Goal: Complete application form

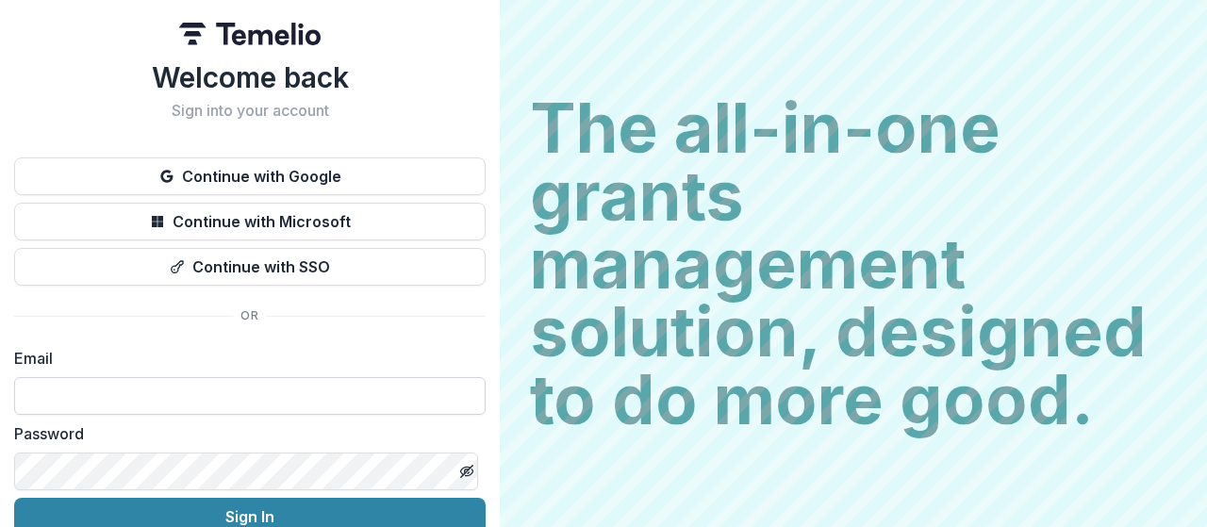
click at [228, 391] on input at bounding box center [249, 396] width 471 height 38
click at [256, 389] on input at bounding box center [249, 396] width 471 height 38
paste input "**********"
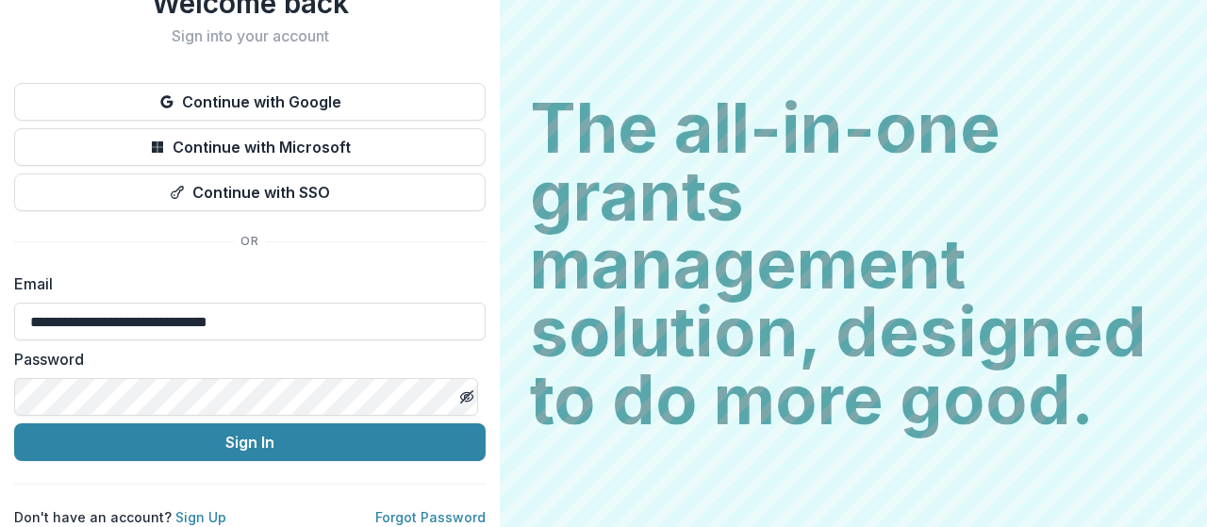
type input "**********"
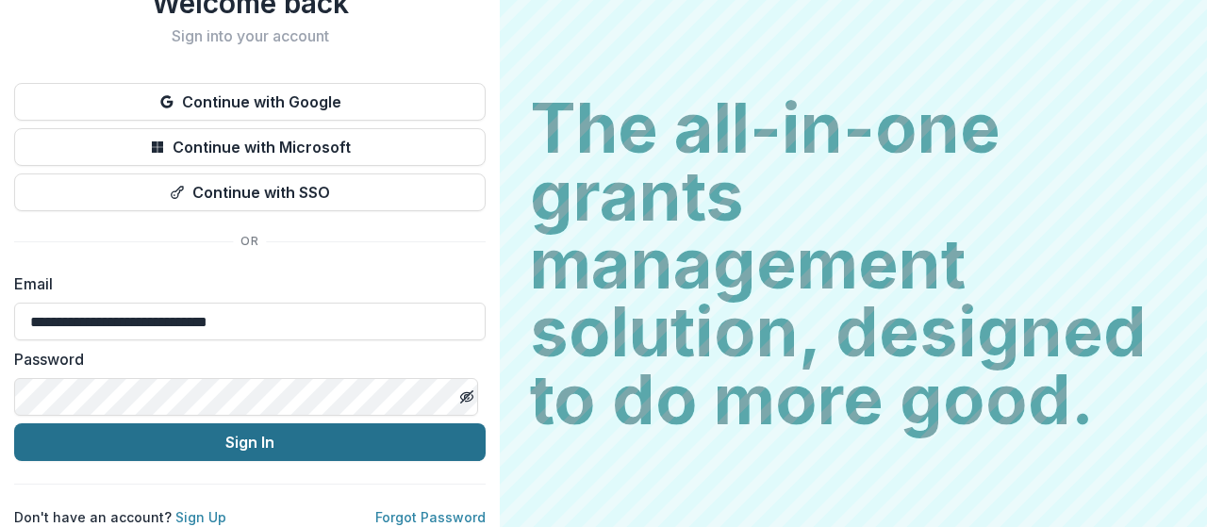
click at [221, 429] on button "Sign In" at bounding box center [249, 442] width 471 height 38
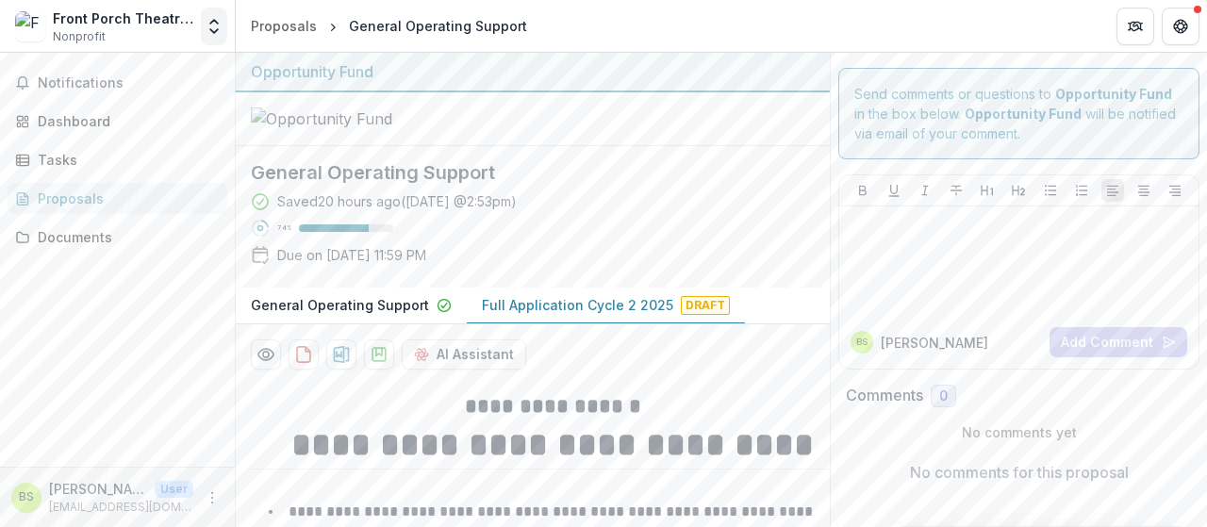
click at [215, 21] on polyline "Open entity switcher" at bounding box center [214, 22] width 8 height 4
click at [130, 101] on link "Settings" at bounding box center [118, 104] width 226 height 31
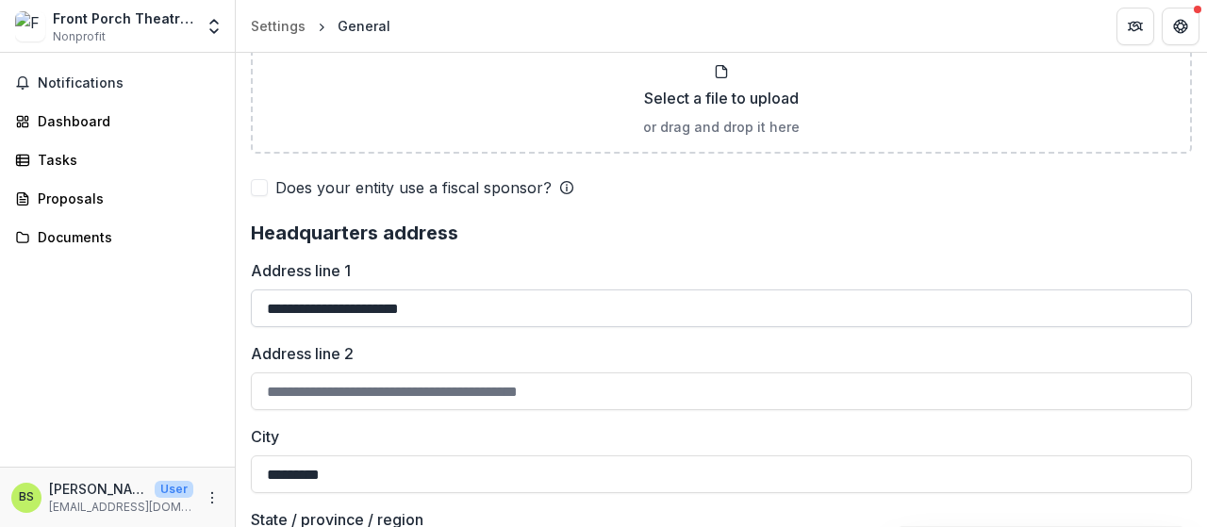
scroll to position [1374, 0]
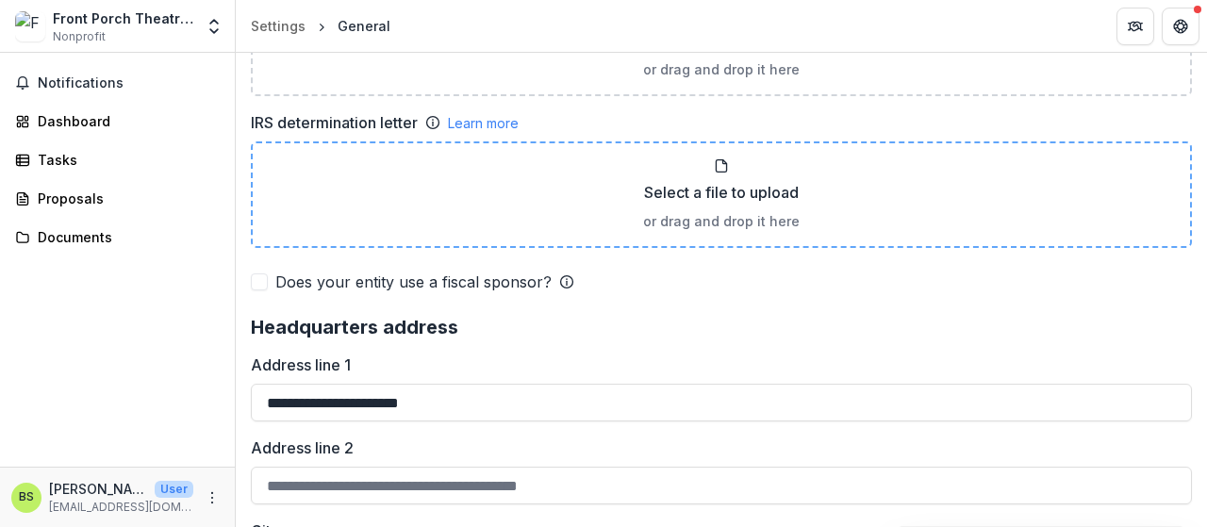
click at [730, 190] on p "Select a file to upload" at bounding box center [721, 192] width 155 height 23
type input "**********"
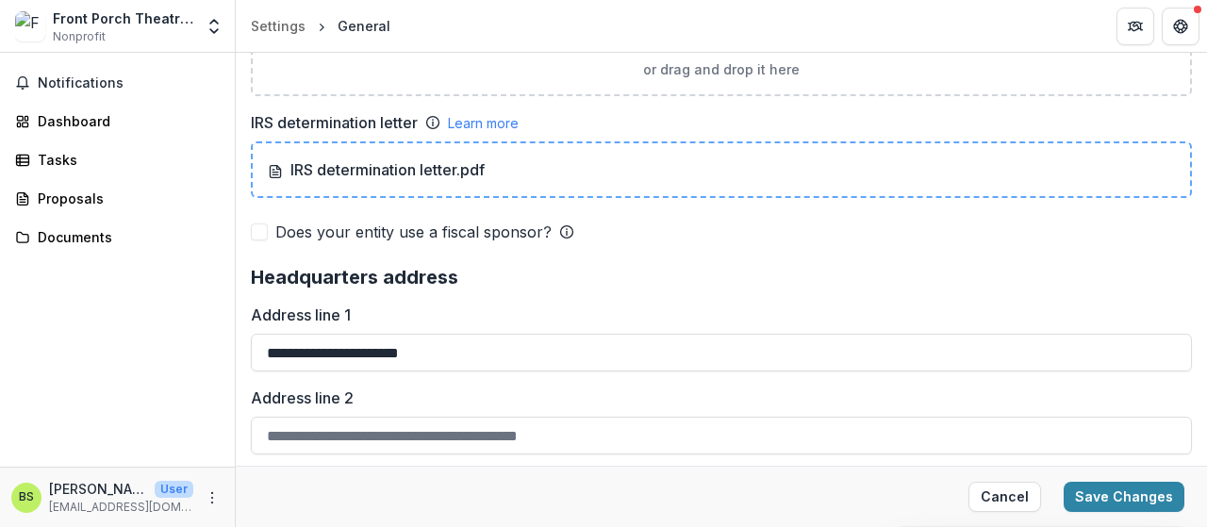
click at [340, 169] on p "IRS determination letter.pdf" at bounding box center [376, 169] width 217 height 23
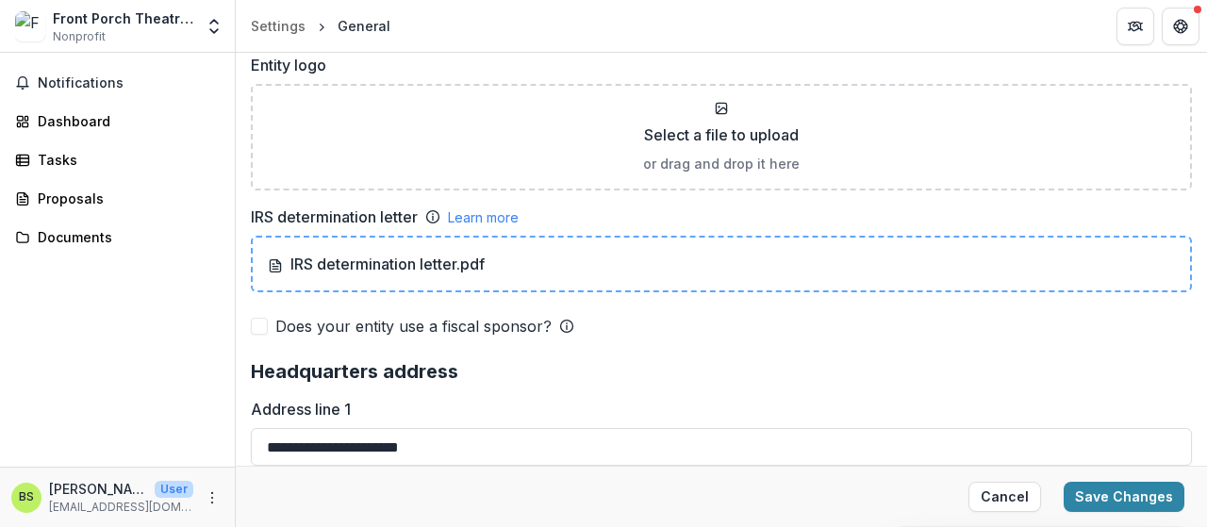
scroll to position [1185, 0]
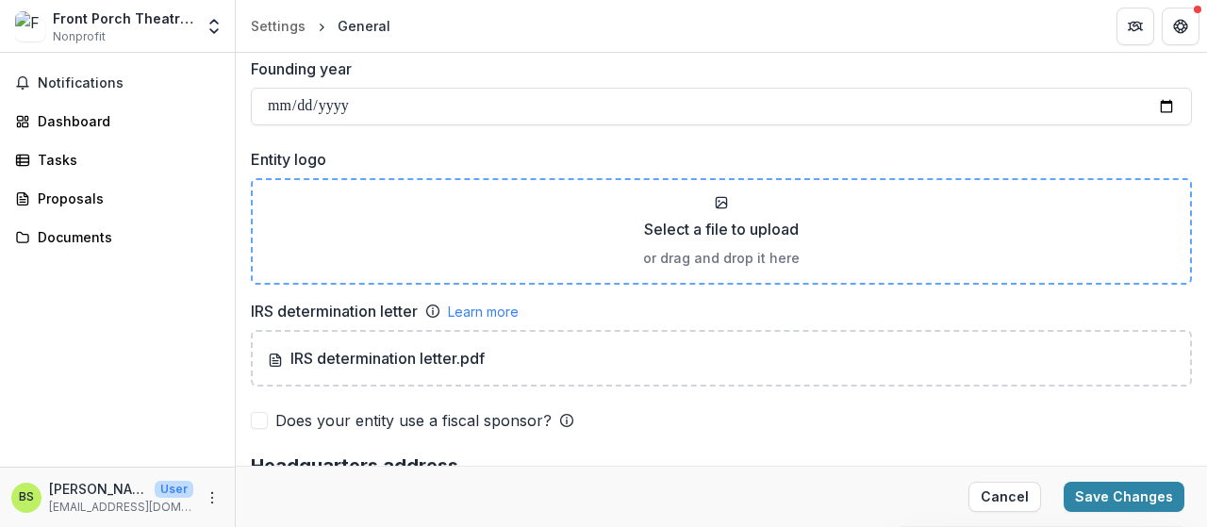
click at [737, 223] on p "Select a file to upload" at bounding box center [721, 229] width 155 height 23
type input "**********"
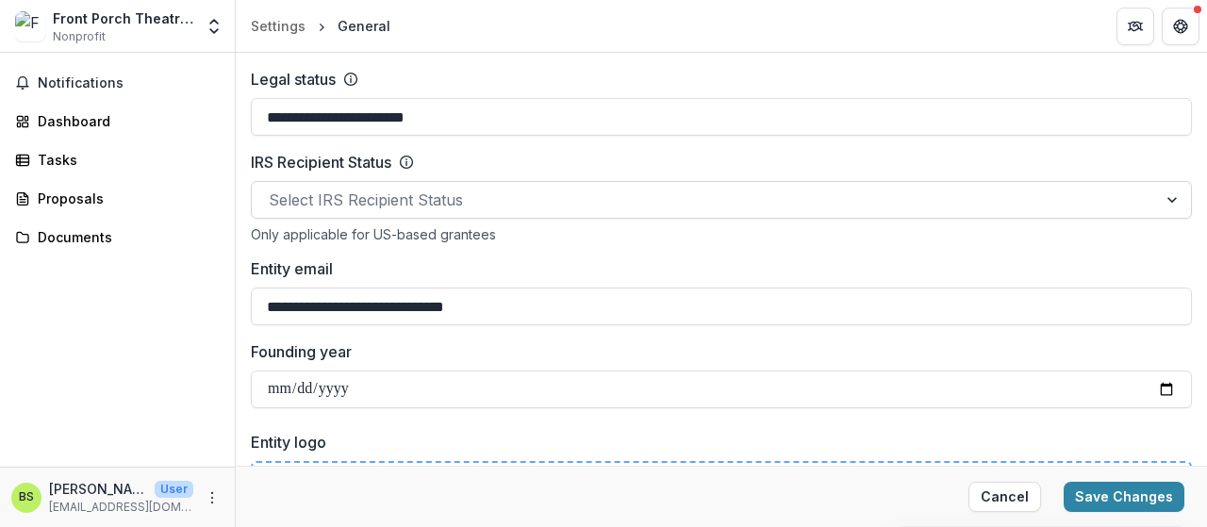
scroll to position [808, 0]
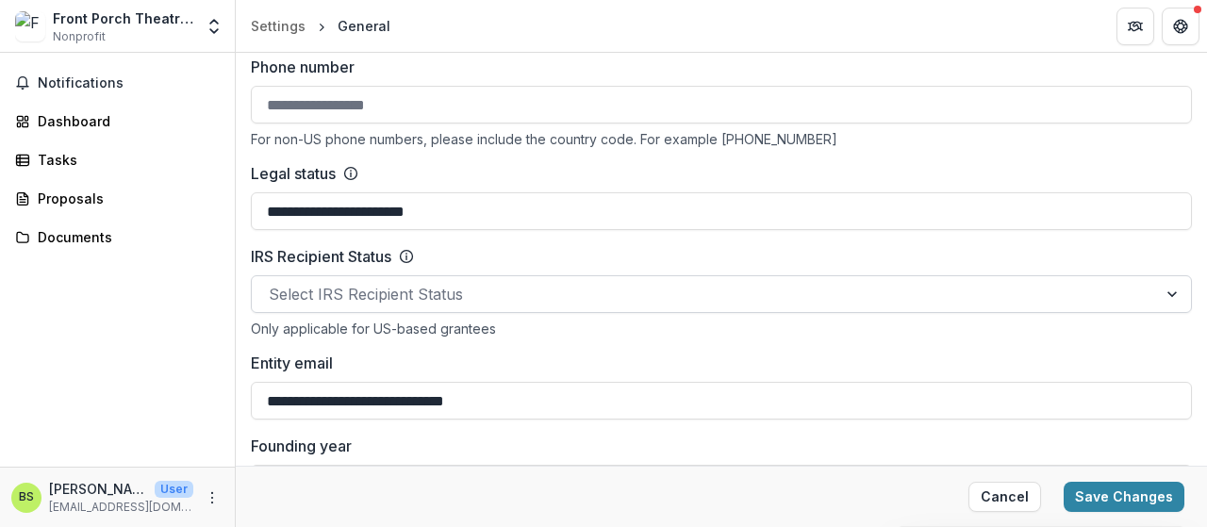
click at [1165, 289] on div at bounding box center [1174, 294] width 34 height 36
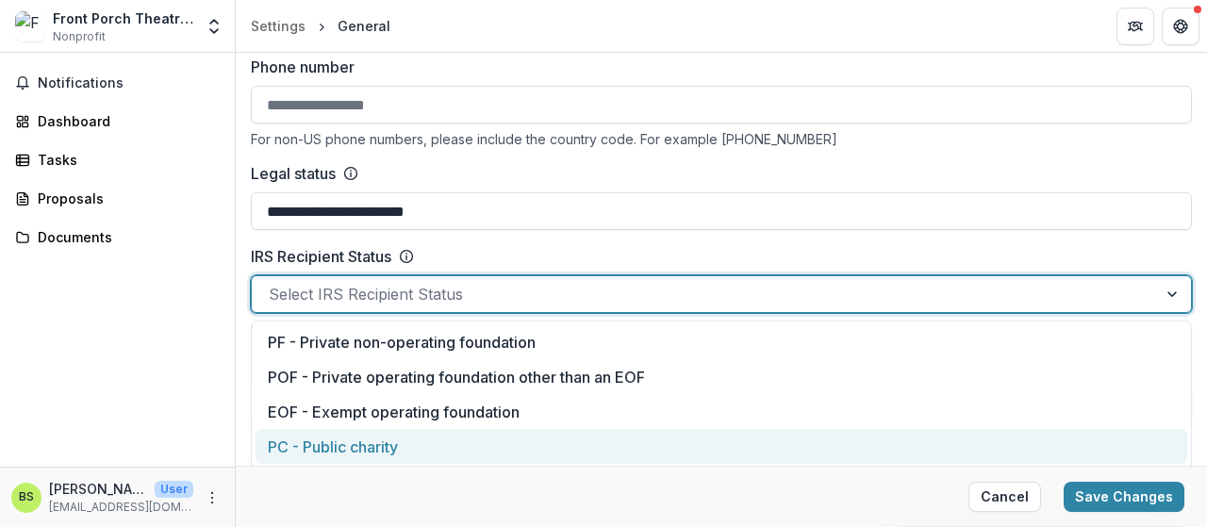
click at [992, 435] on div "PC - Public charity" at bounding box center [722, 446] width 932 height 35
click at [1163, 291] on div at bounding box center [1155, 294] width 72 height 36
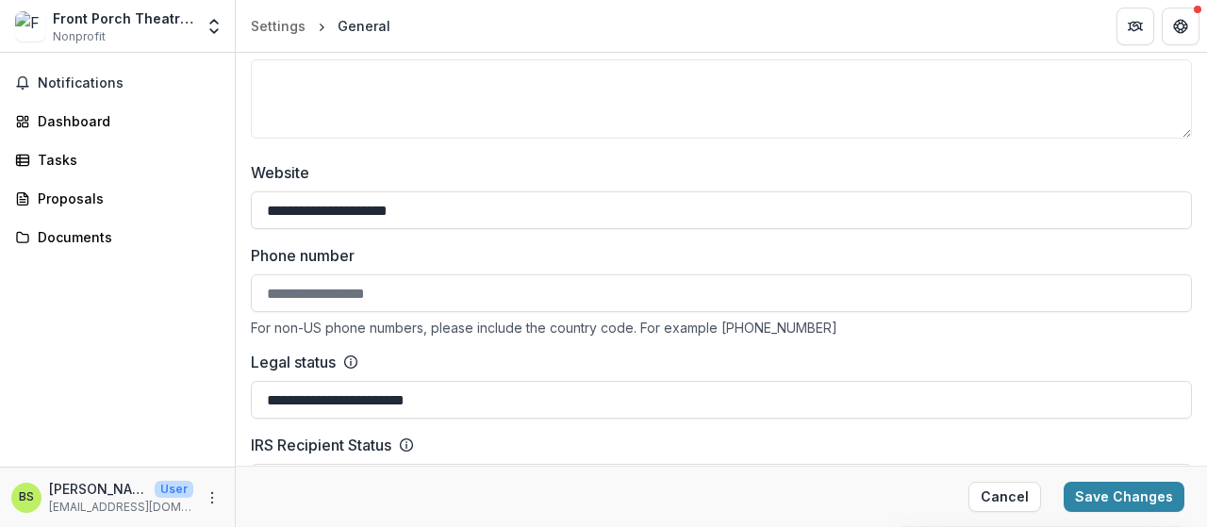
click at [434, 287] on input "Phone number" at bounding box center [721, 293] width 941 height 38
type input "**********"
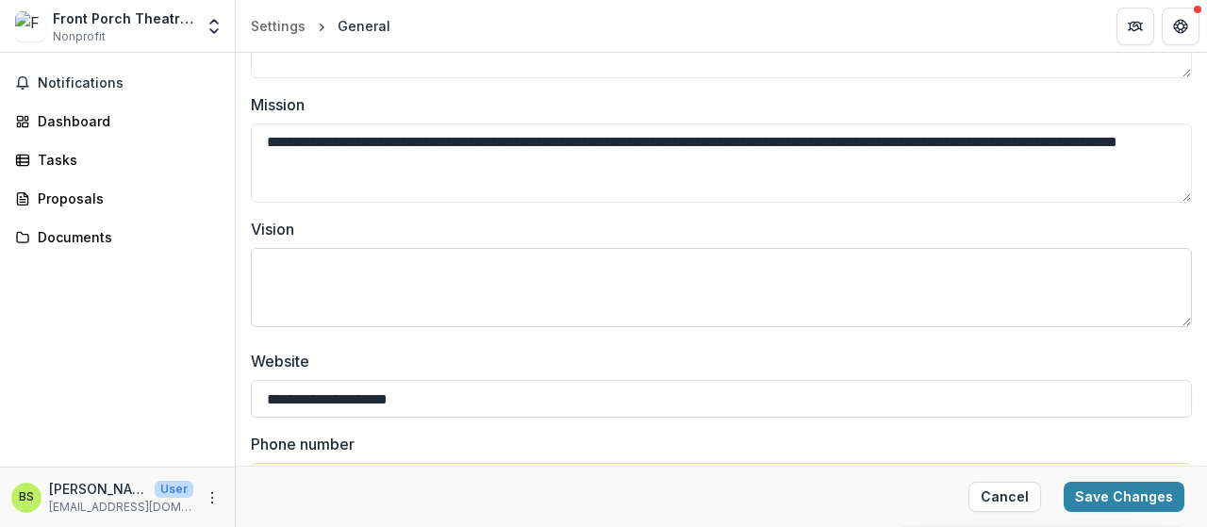
scroll to position [337, 0]
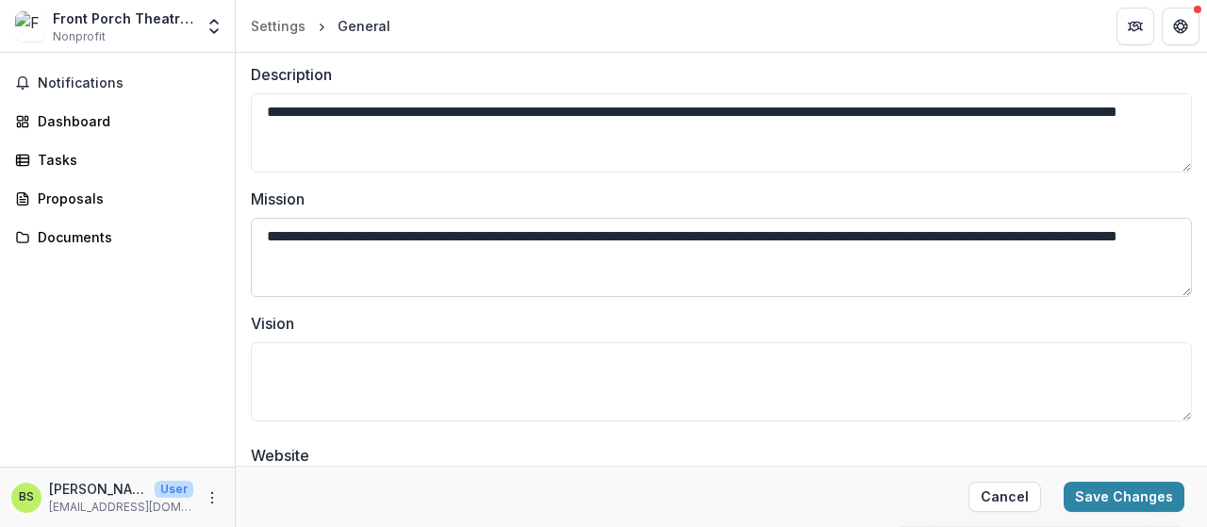
drag, startPoint x: 748, startPoint y: 255, endPoint x: 259, endPoint y: 230, distance: 489.1
click at [259, 230] on textarea "**********" at bounding box center [721, 257] width 941 height 79
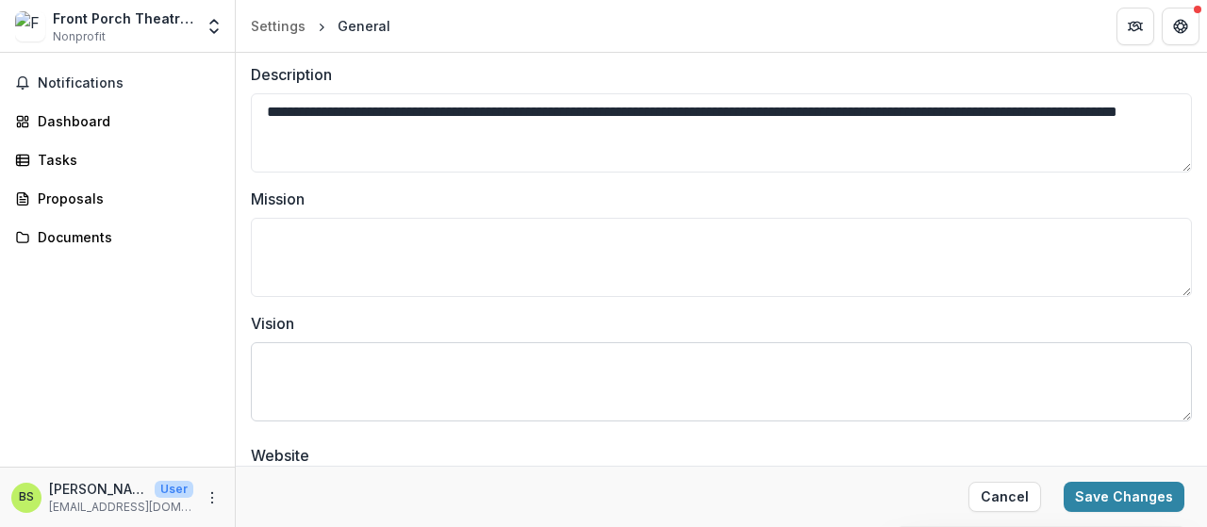
paste textarea "**********"
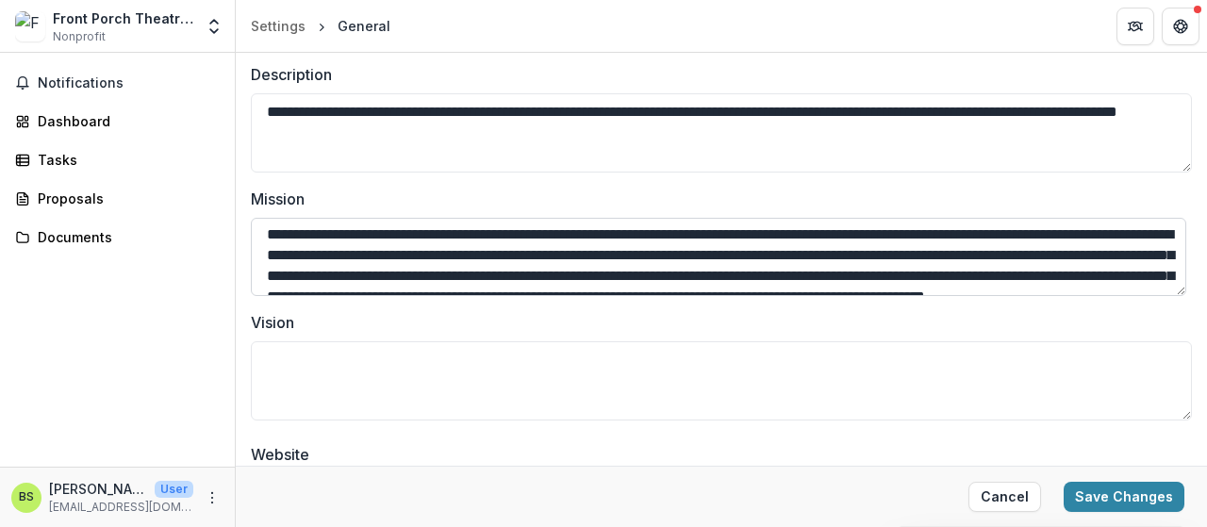
scroll to position [0, 0]
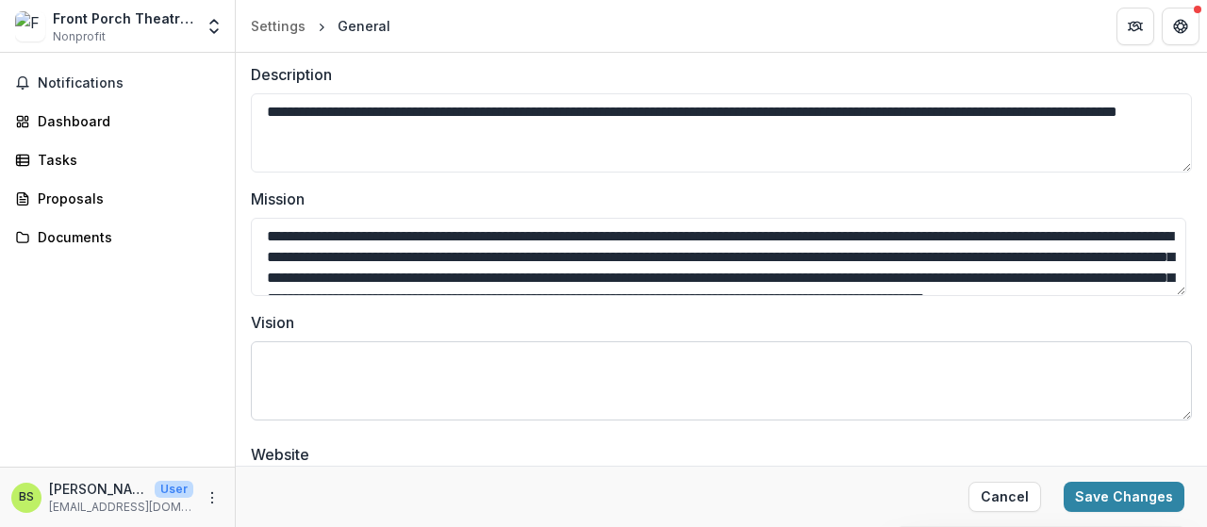
type textarea "**********"
click at [333, 366] on textarea "Vision" at bounding box center [721, 380] width 941 height 79
paste textarea "**********"
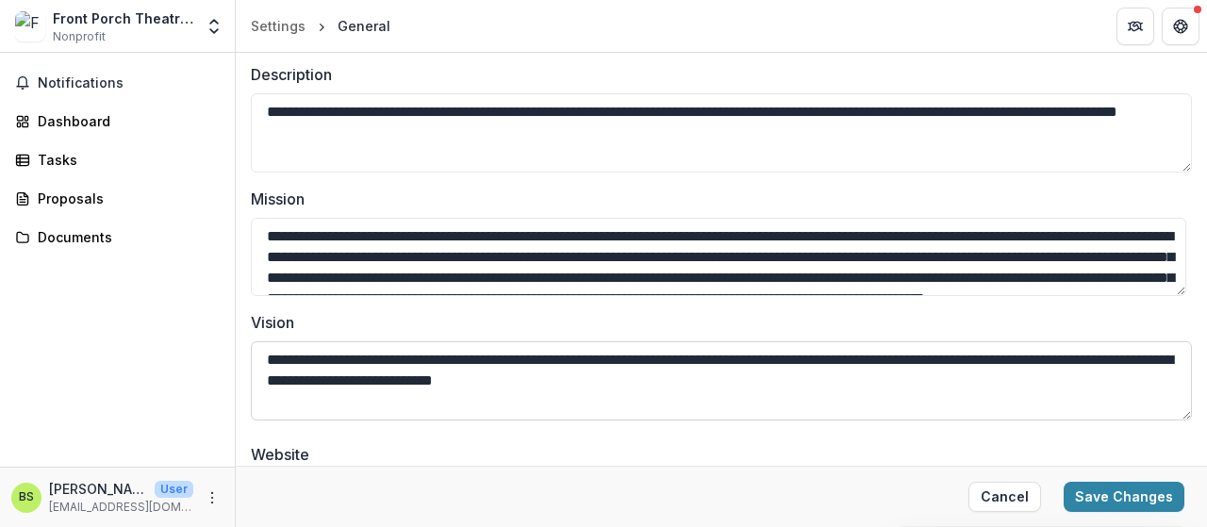
scroll to position [431, 0]
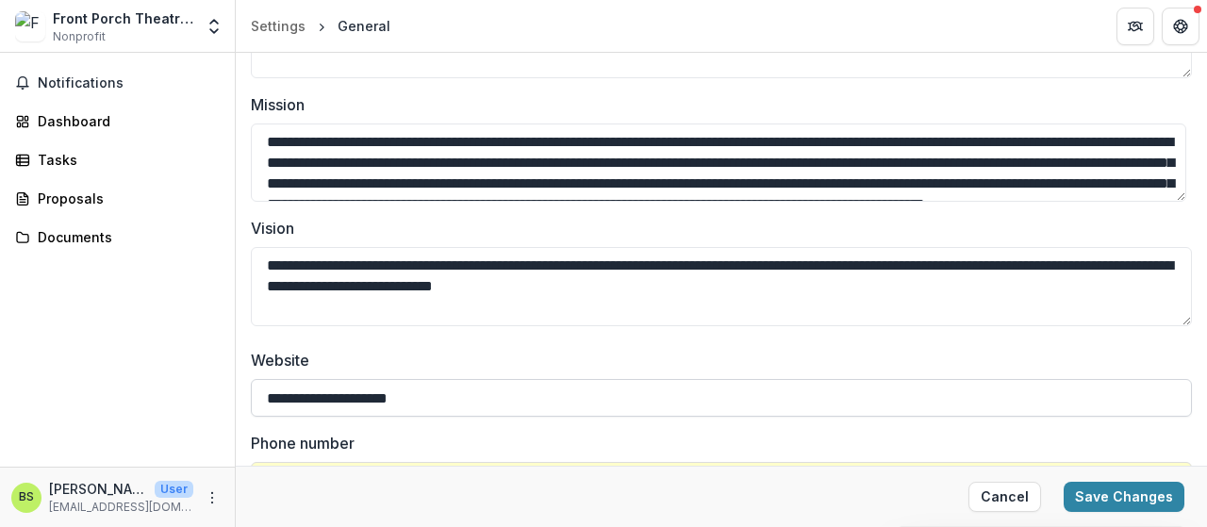
type textarea "**********"
click at [447, 395] on input "**********" at bounding box center [721, 398] width 941 height 38
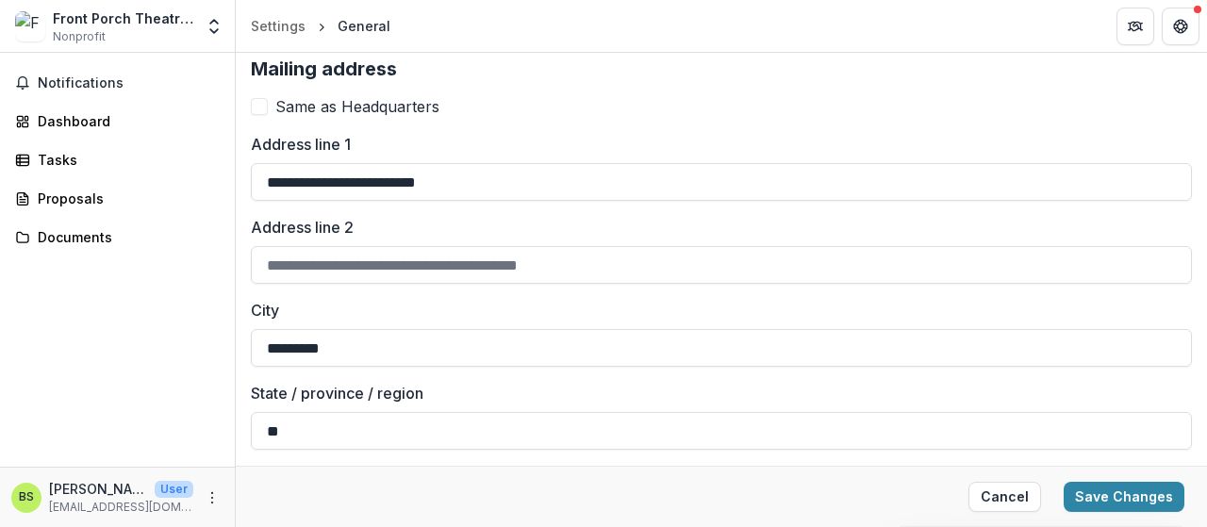
scroll to position [1886, 0]
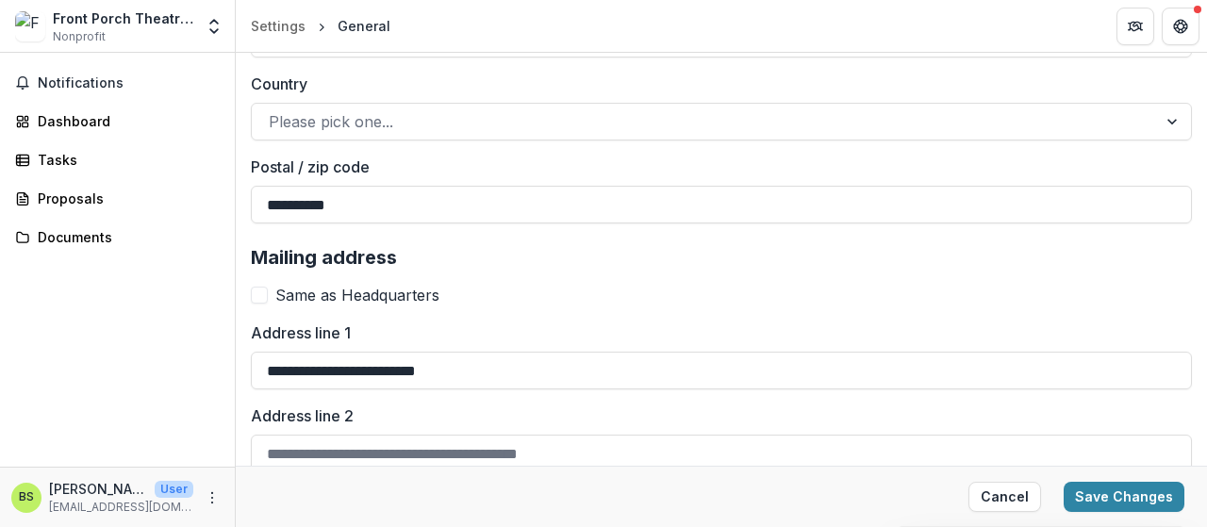
type input "**********"
click at [260, 289] on span at bounding box center [259, 295] width 17 height 17
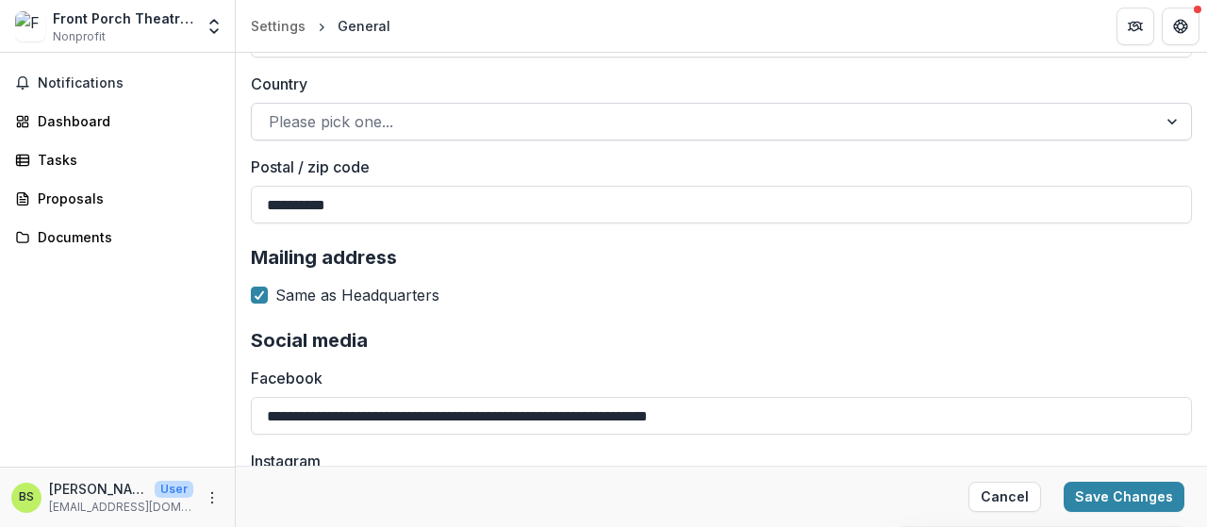
click at [1167, 118] on div at bounding box center [1174, 122] width 34 height 36
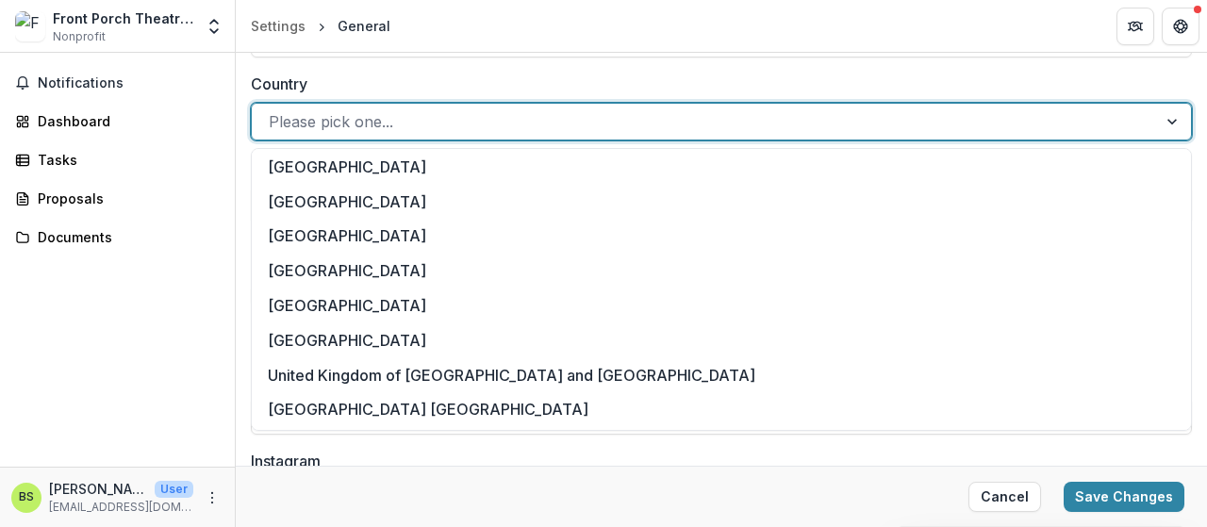
scroll to position [8009, 0]
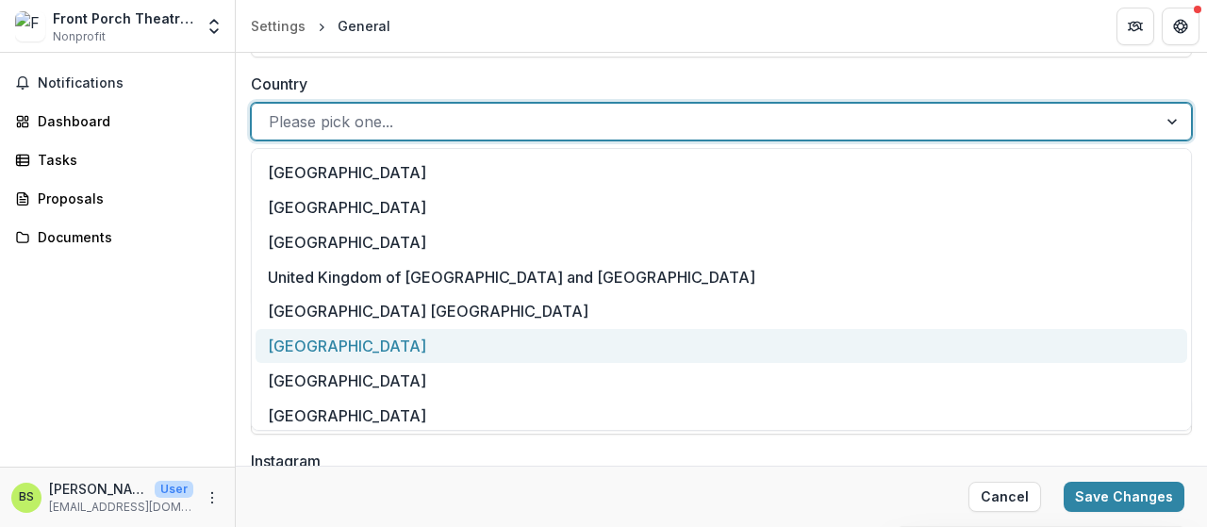
click at [470, 347] on div "[GEOGRAPHIC_DATA]" at bounding box center [722, 346] width 932 height 35
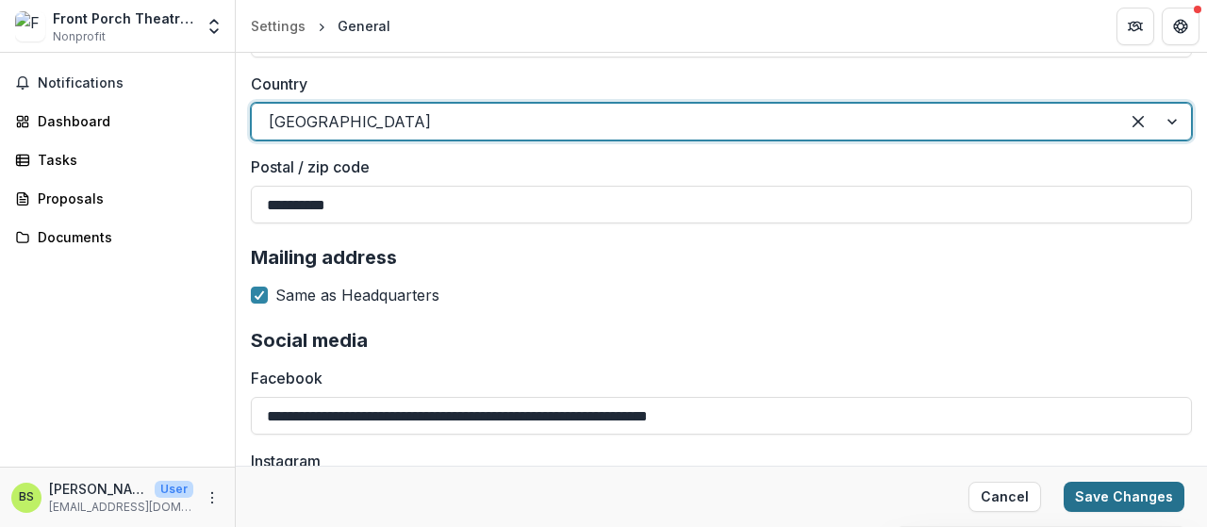
click at [1133, 489] on button "Save Changes" at bounding box center [1124, 497] width 121 height 30
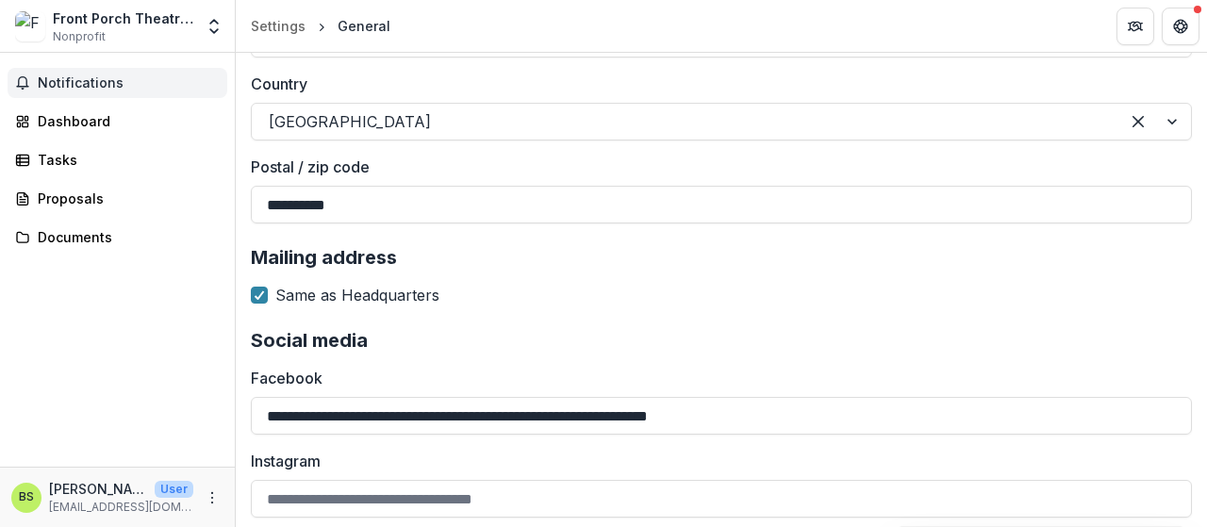
click at [54, 81] on span "Notifications" at bounding box center [129, 83] width 182 height 16
click at [61, 120] on div "Dashboard" at bounding box center [125, 121] width 174 height 20
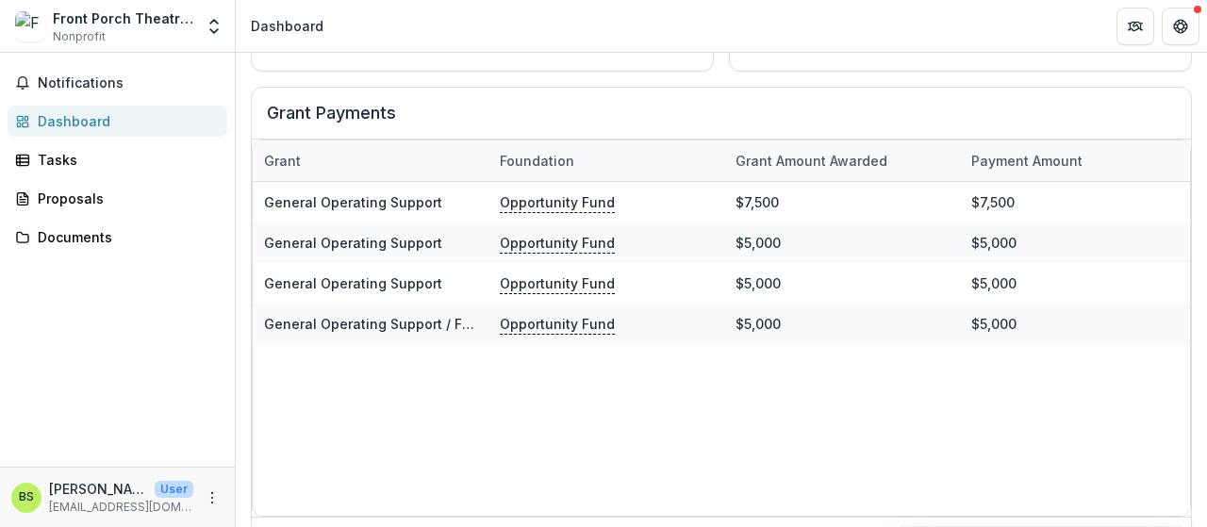
scroll to position [779, 0]
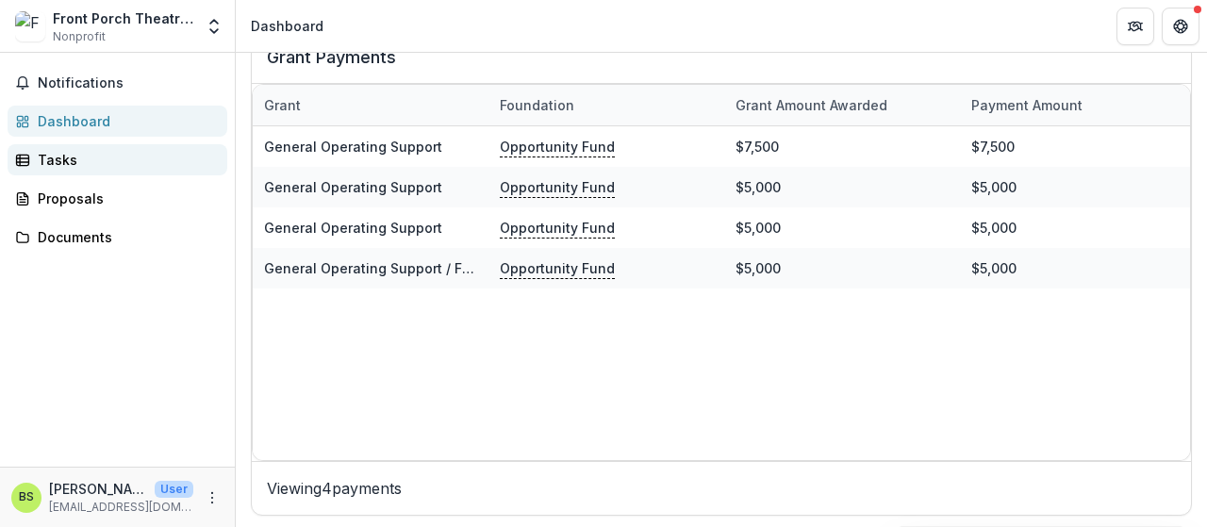
click at [51, 162] on div "Tasks" at bounding box center [125, 160] width 174 height 20
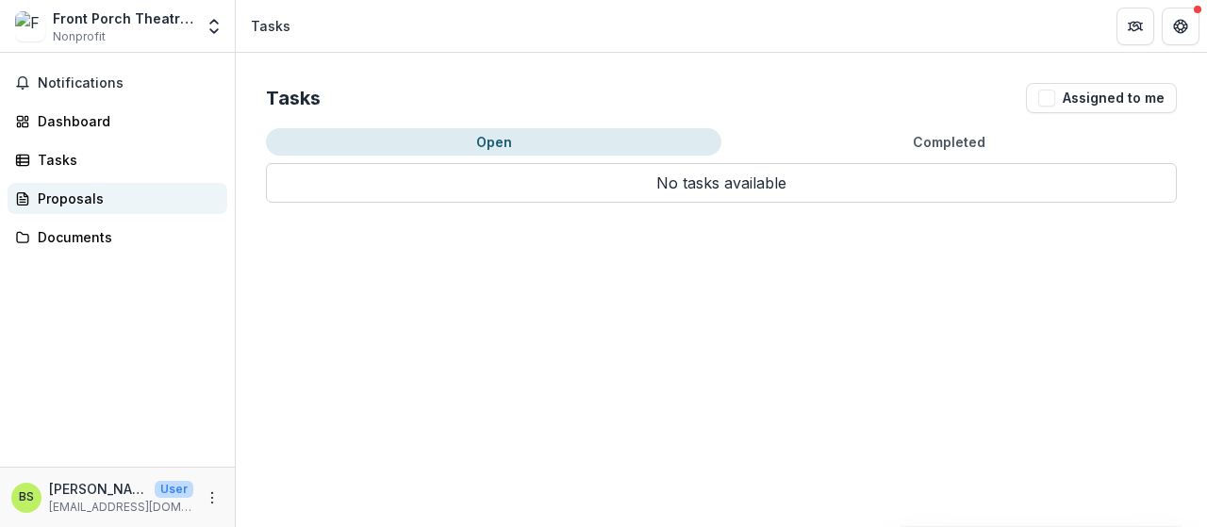
click at [68, 201] on div "Proposals" at bounding box center [125, 199] width 174 height 20
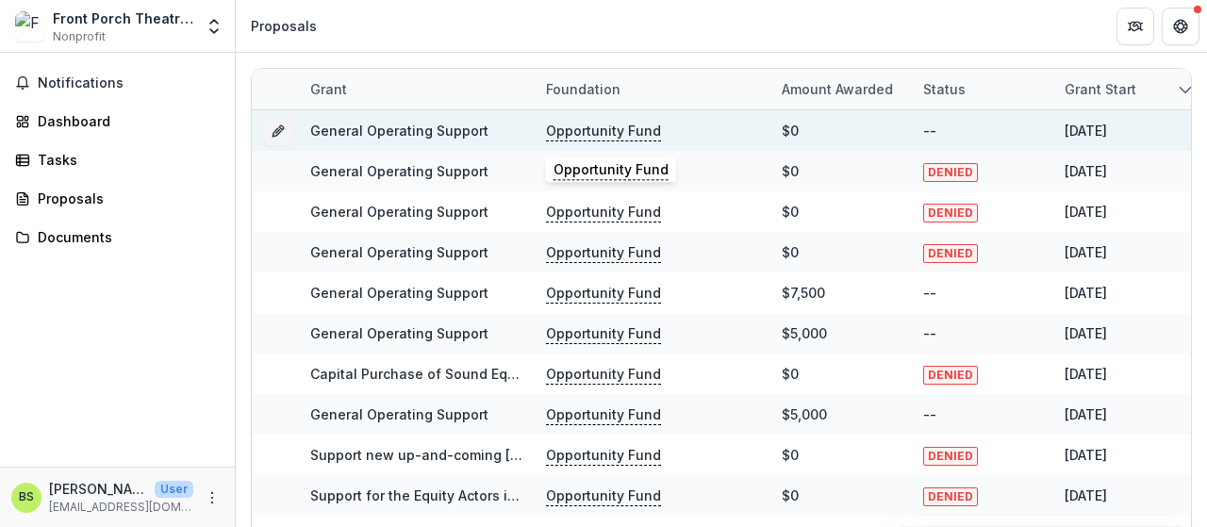
click at [613, 128] on p "Opportunity Fund" at bounding box center [603, 131] width 115 height 21
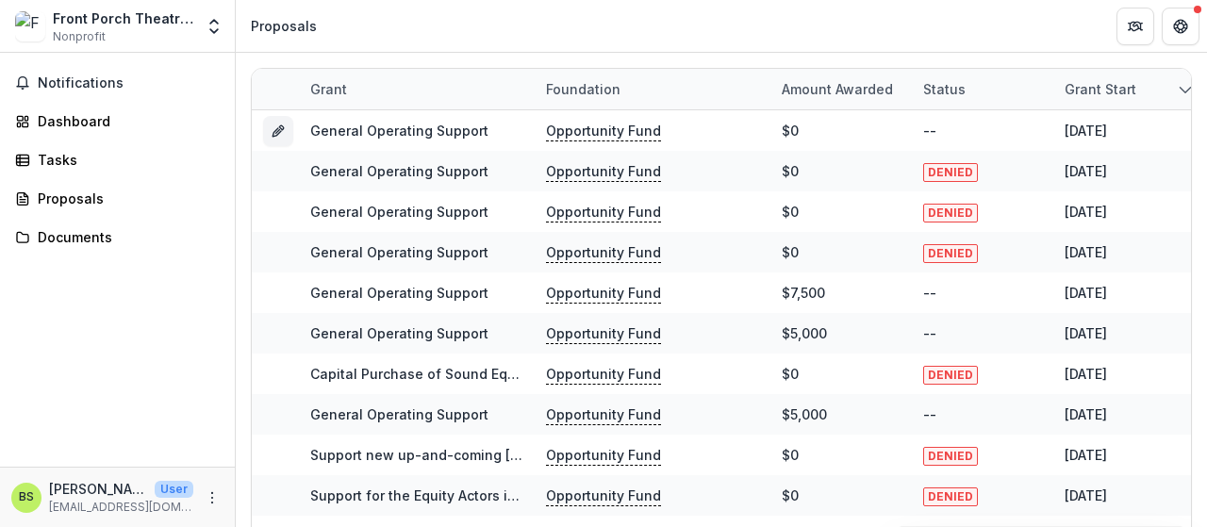
click at [629, 24] on header "Proposals" at bounding box center [721, 26] width 971 height 52
click at [71, 240] on div "Documents" at bounding box center [125, 237] width 174 height 20
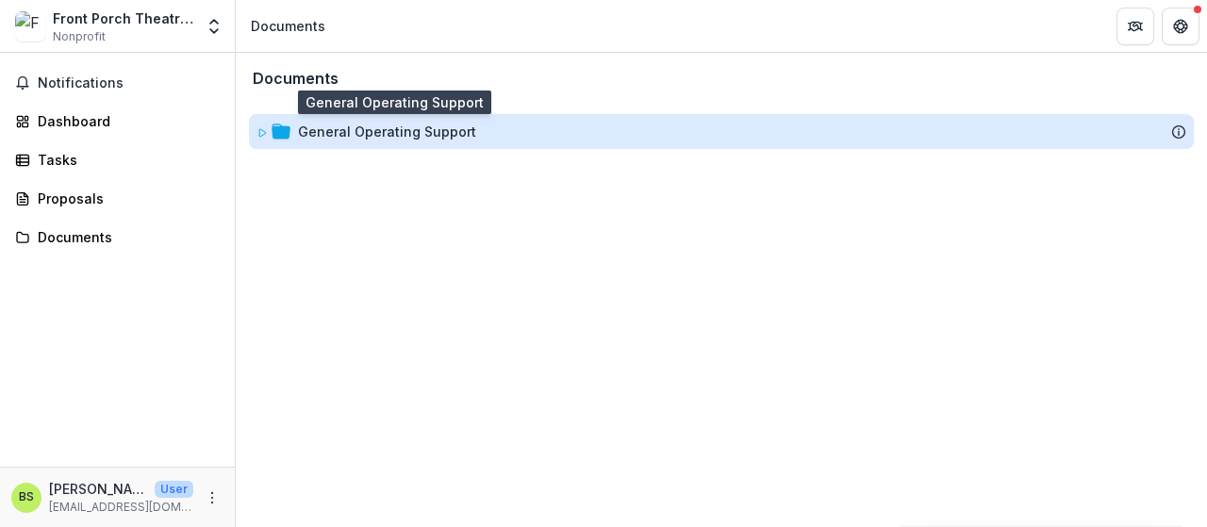
click at [324, 133] on div "General Operating Support" at bounding box center [387, 132] width 178 height 20
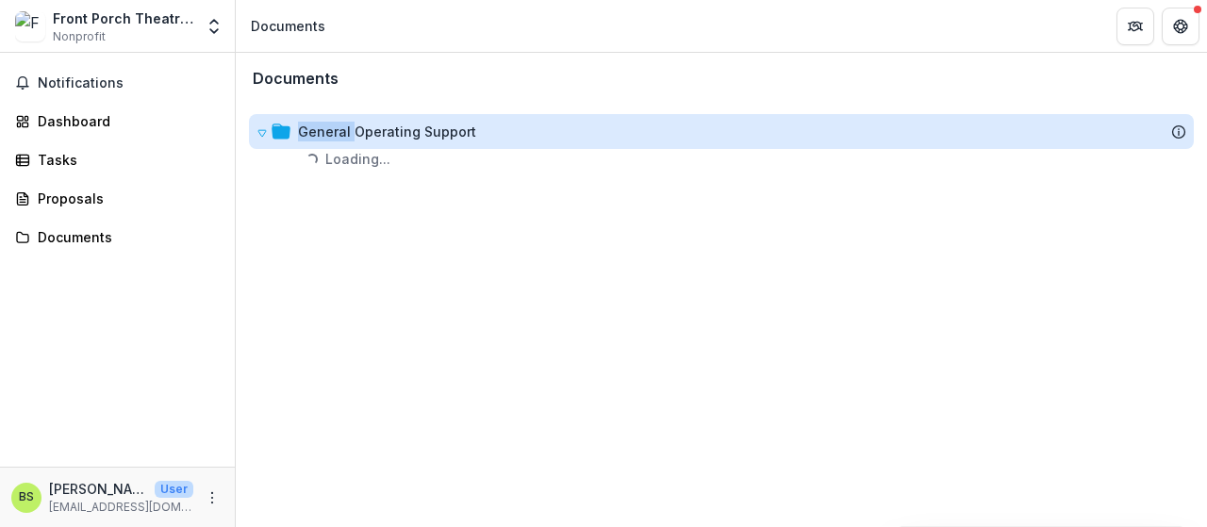
click at [324, 133] on div "General Operating Support" at bounding box center [387, 132] width 178 height 20
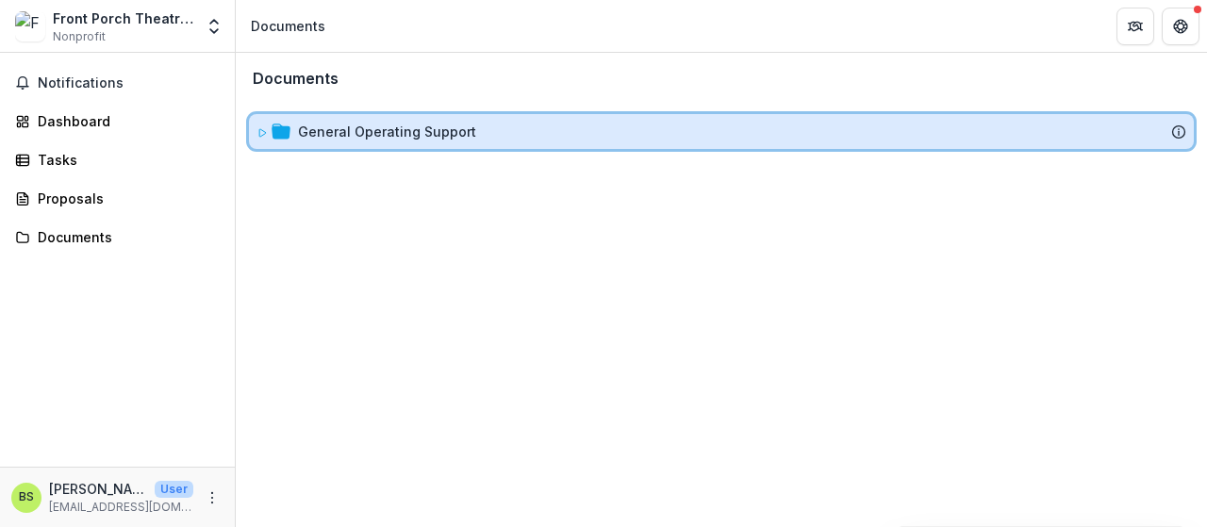
click at [281, 127] on icon at bounding box center [281, 131] width 19 height 15
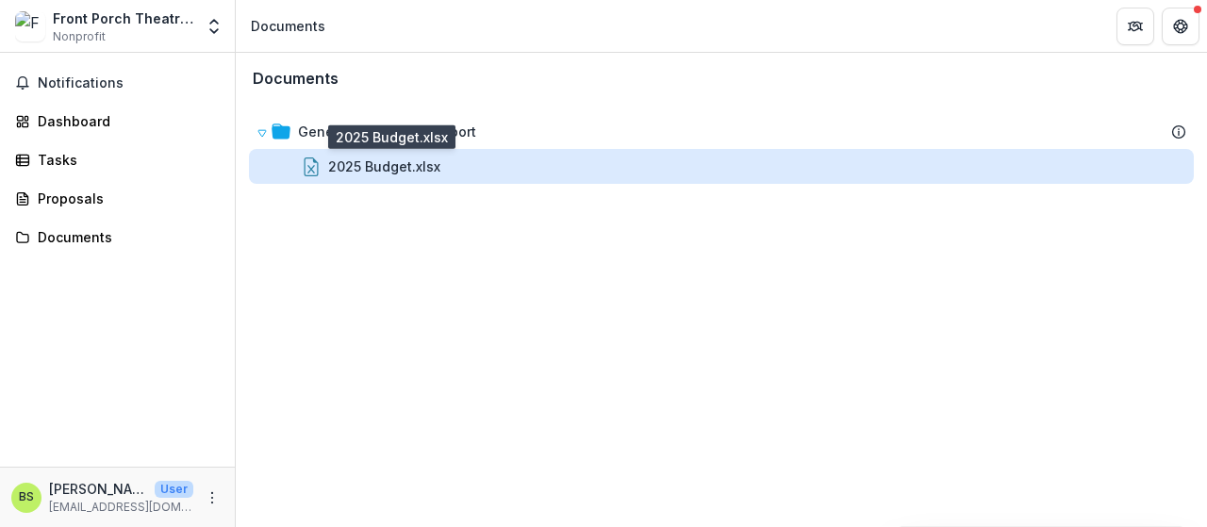
click at [362, 167] on div "2025 Budget.xlsx" at bounding box center [384, 167] width 112 height 20
click at [362, 167] on div "Loading..." at bounding box center [603, 265] width 1041 height 251
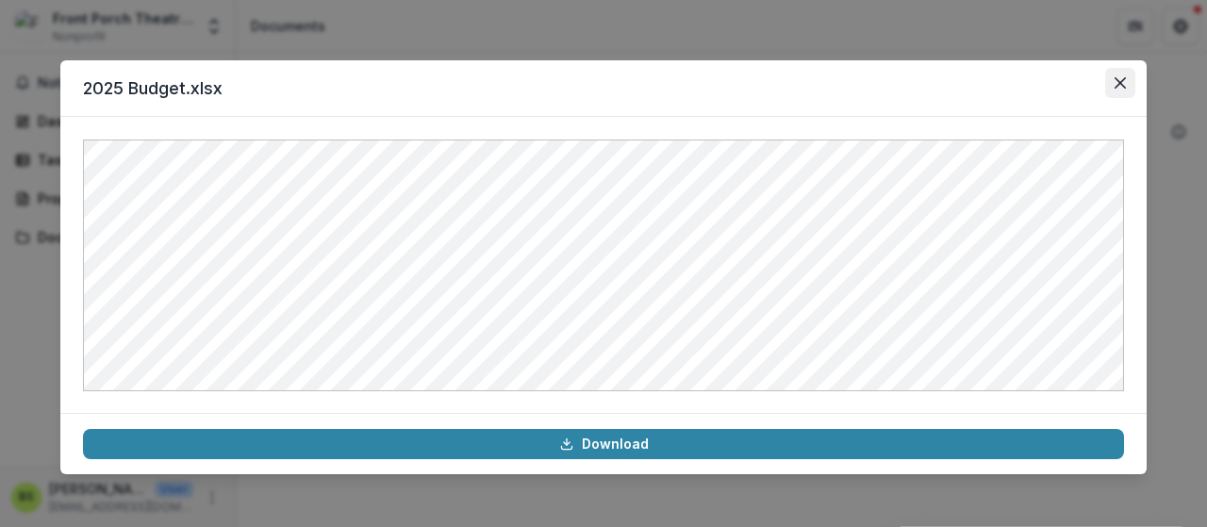
click at [1120, 75] on button "Close" at bounding box center [1120, 83] width 30 height 30
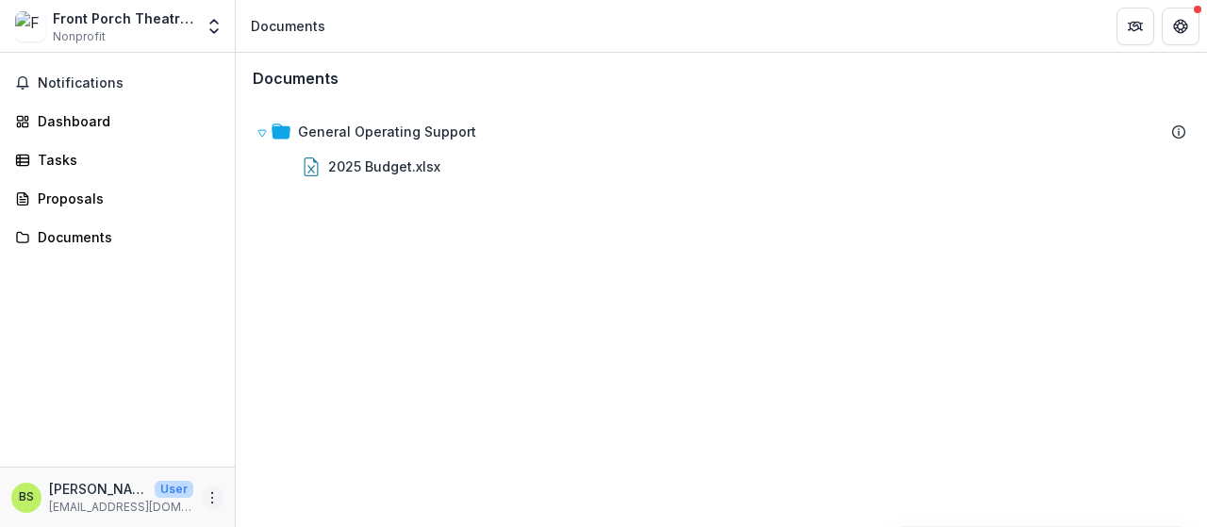
click at [213, 497] on circle "More" at bounding box center [212, 497] width 1 height 1
click at [669, 273] on div "Documents General Operating Support 2025 Budget.xlsx To pick up a draggable ite…" at bounding box center [721, 290] width 971 height 474
click at [75, 118] on div "Dashboard" at bounding box center [125, 121] width 174 height 20
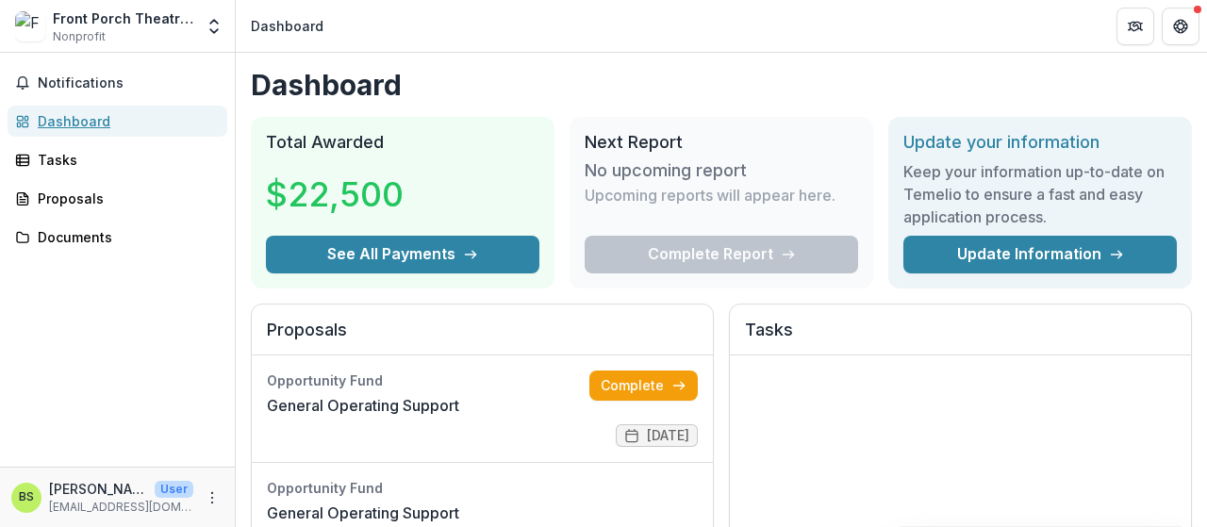
scroll to position [283, 0]
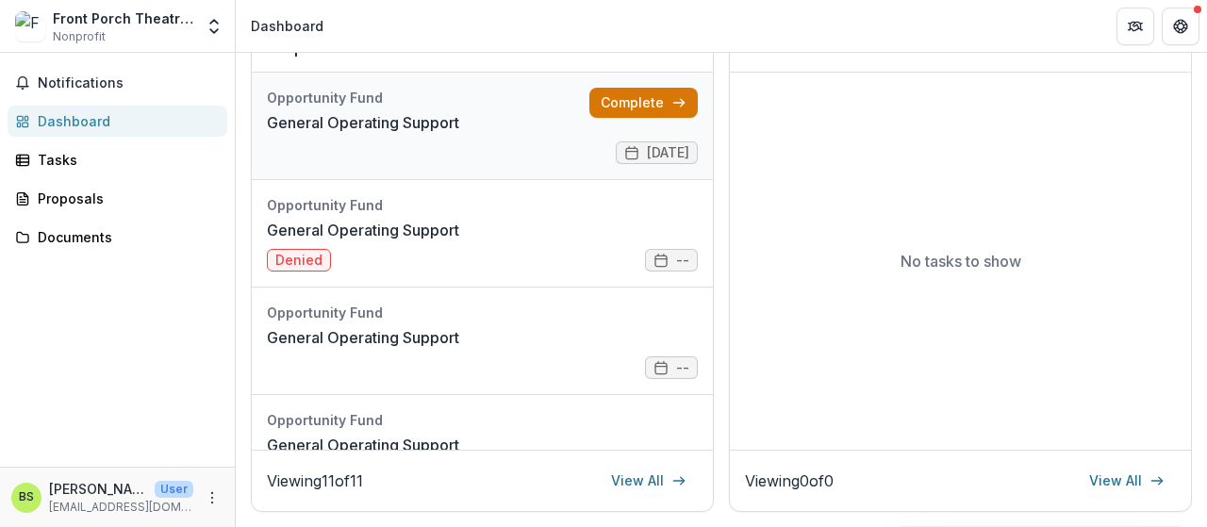
click at [654, 102] on link "Complete" at bounding box center [643, 103] width 108 height 30
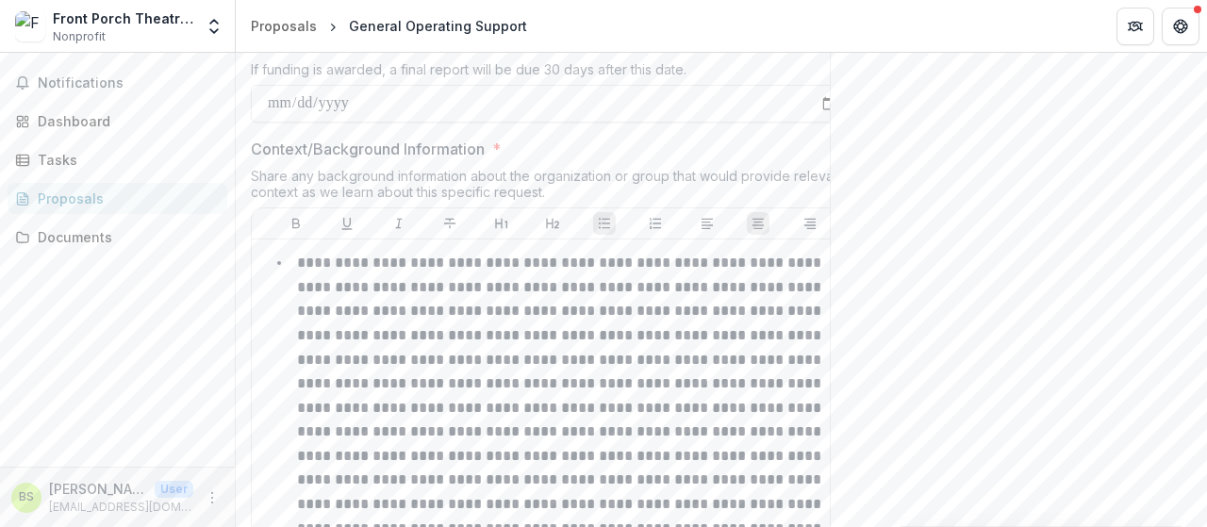
scroll to position [1792, 0]
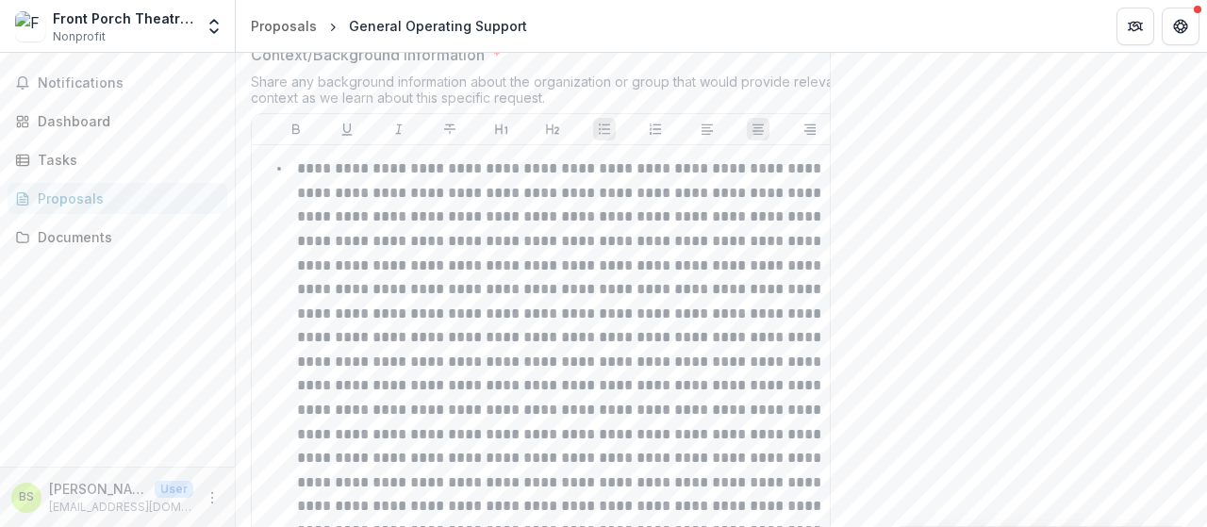
drag, startPoint x: 822, startPoint y: 169, endPoint x: 851, endPoint y: 172, distance: 28.4
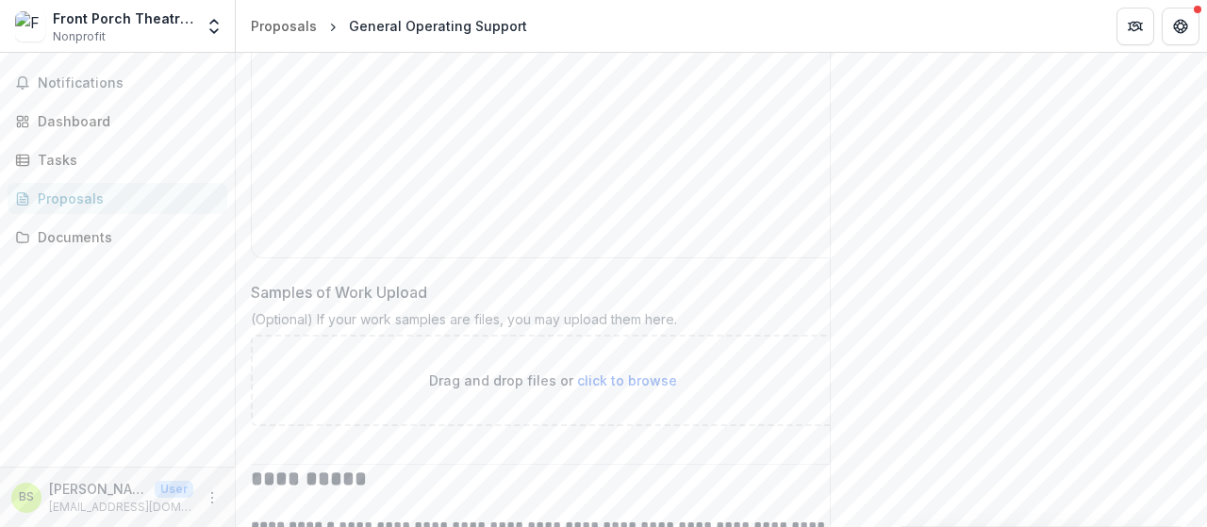
scroll to position [7261, 0]
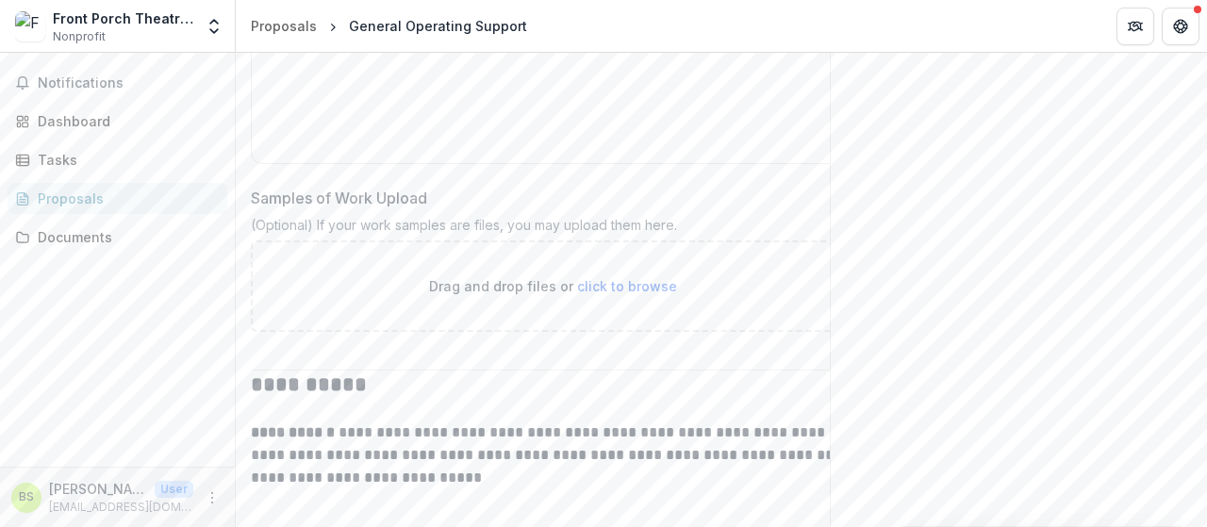
click at [622, 294] on span "click to browse" at bounding box center [627, 286] width 100 height 16
type input "**********"
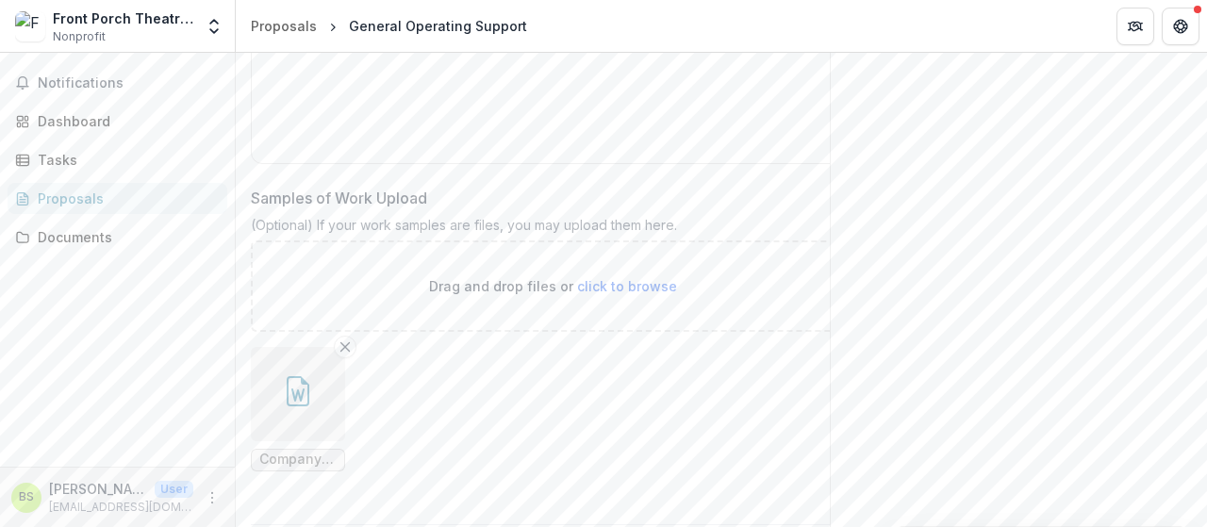
click at [637, 294] on span "click to browse" at bounding box center [627, 286] width 100 height 16
type input "**********"
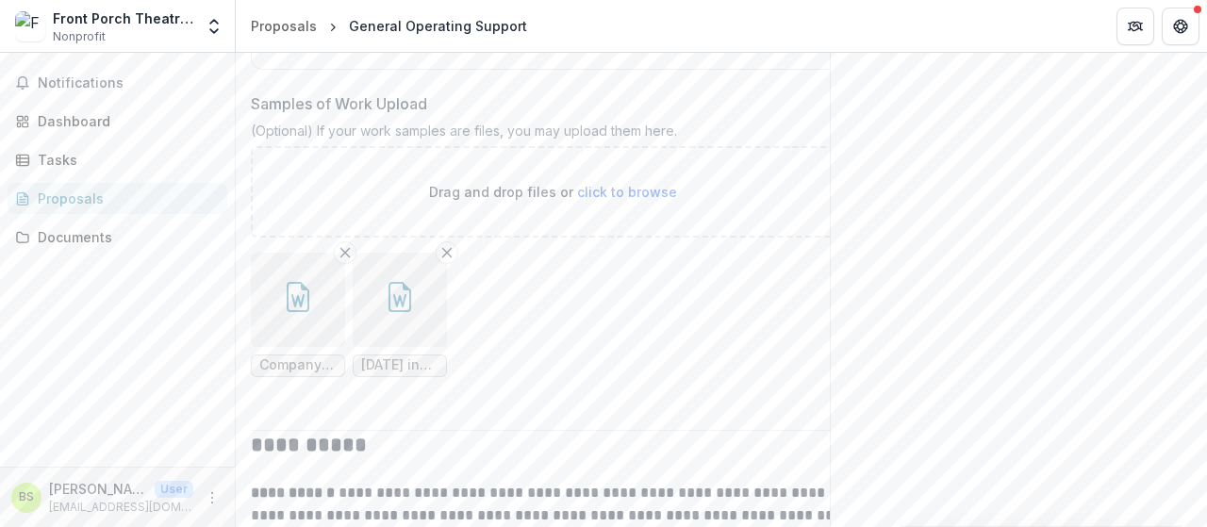
scroll to position [7449, 0]
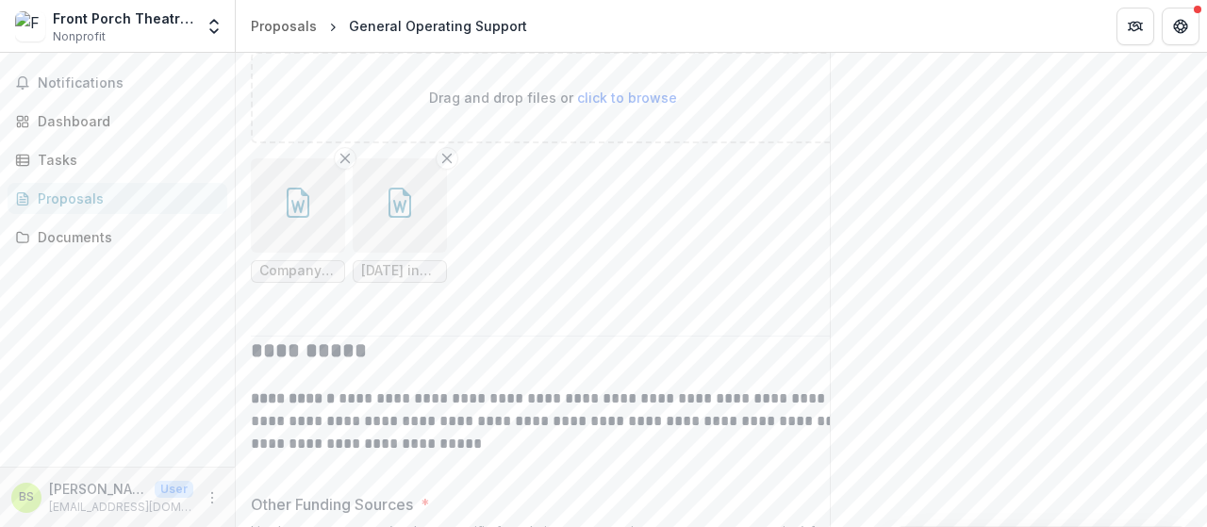
click at [400, 213] on icon "button" at bounding box center [399, 206] width 13 height 13
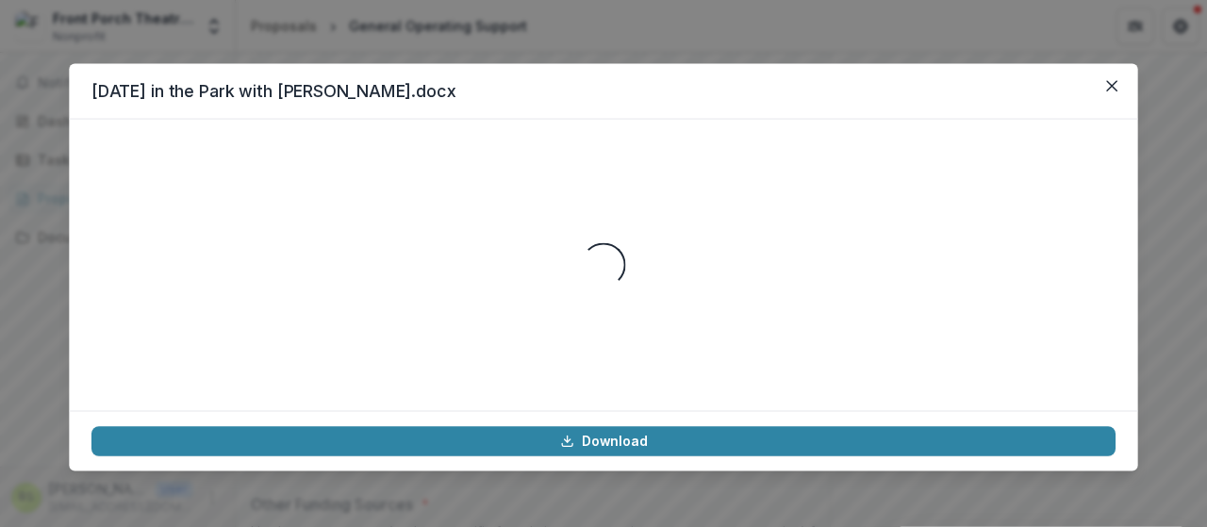
click at [400, 324] on div "Loading..." at bounding box center [603, 264] width 1024 height 247
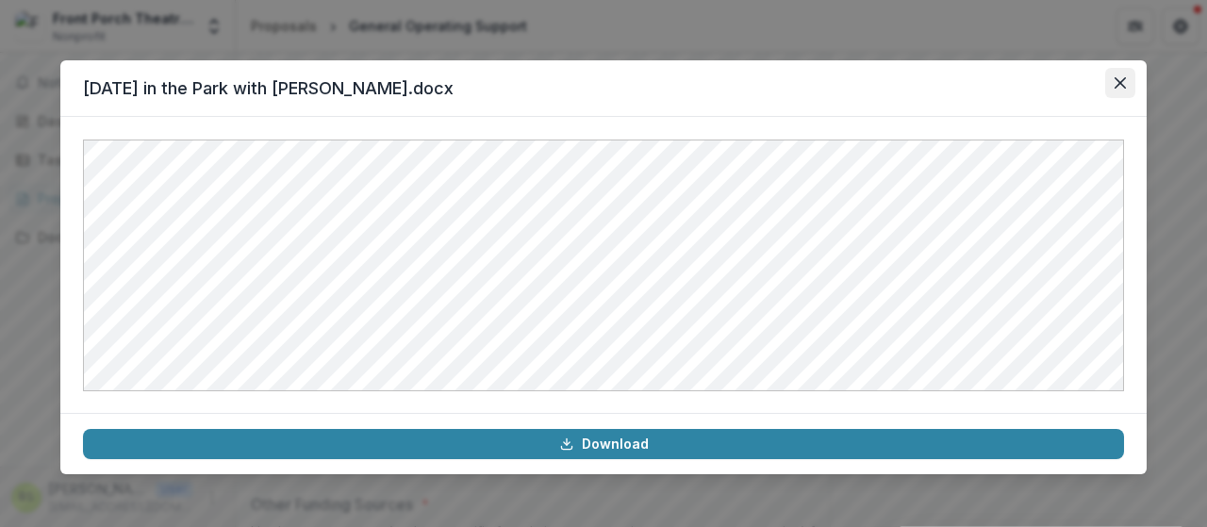
click at [1117, 78] on icon "Close" at bounding box center [1120, 82] width 11 height 11
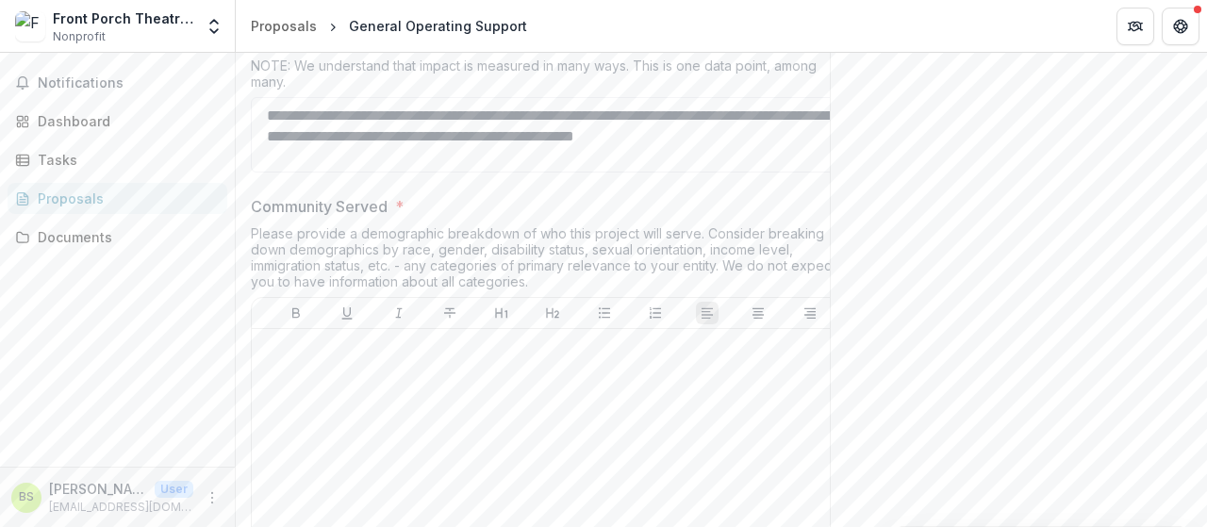
scroll to position [12258, 0]
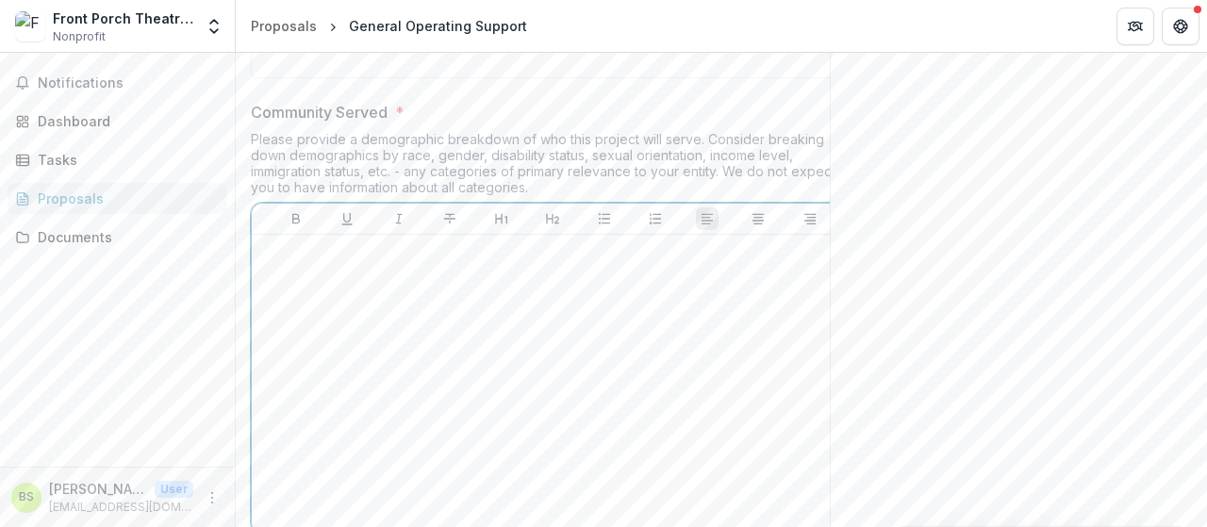
click at [302, 263] on p at bounding box center [552, 252] width 587 height 21
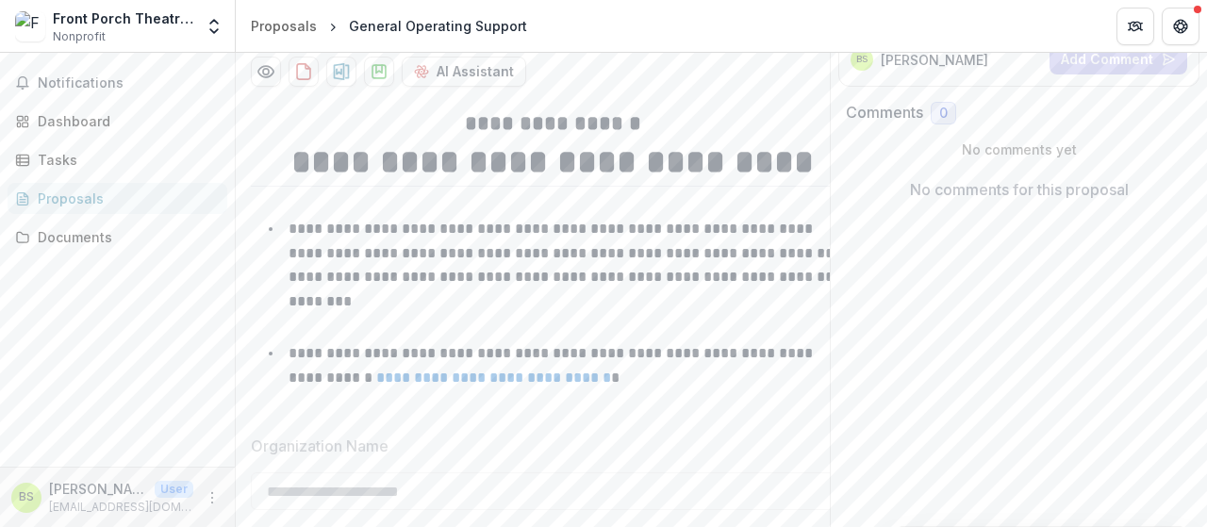
scroll to position [0, 0]
